Goal: Task Accomplishment & Management: Use online tool/utility

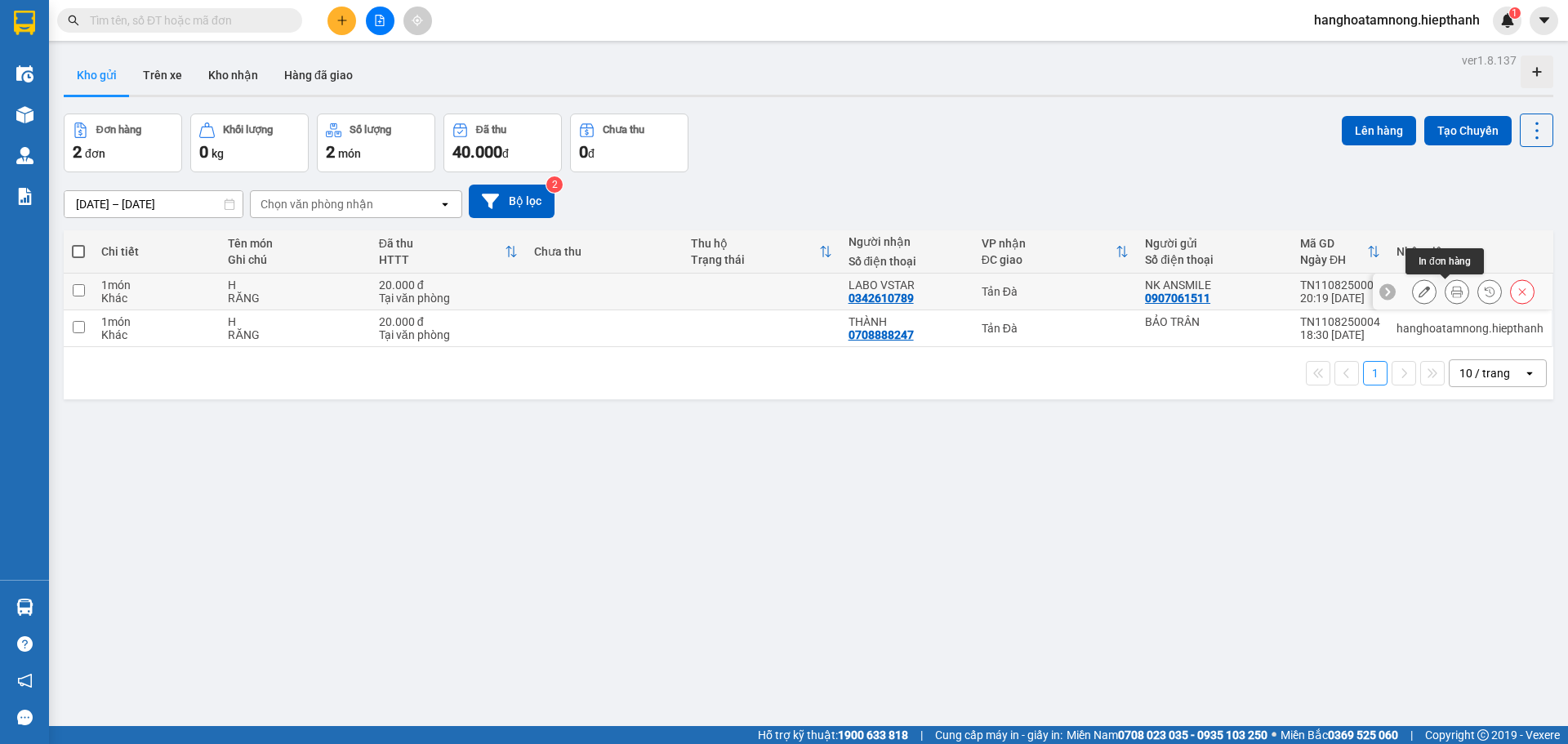
click at [1451, 295] on icon at bounding box center [1457, 291] width 12 height 12
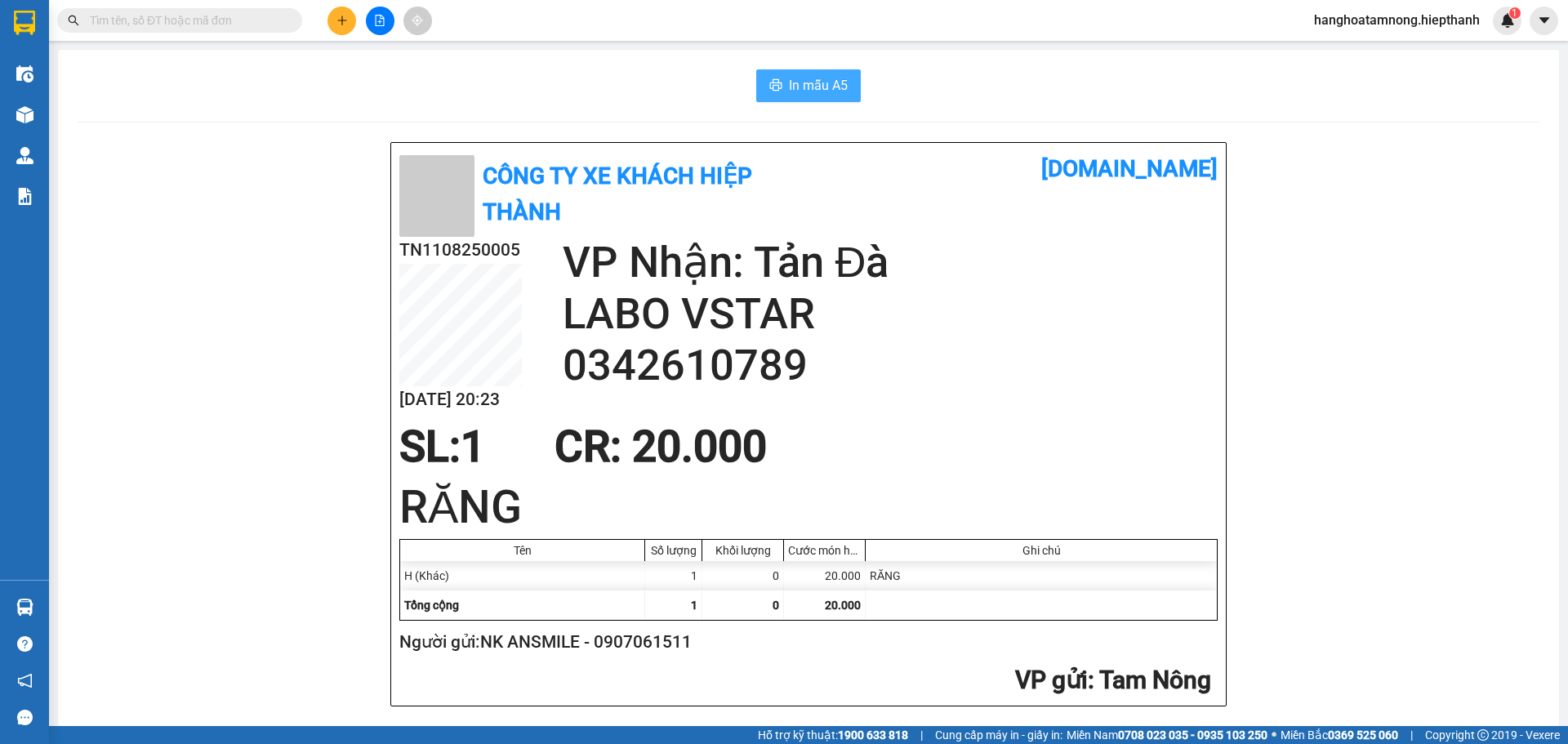
click at [797, 71] on button "In mẫu A5" at bounding box center [808, 85] width 104 height 32
